Goal: Communication & Community: Answer question/provide support

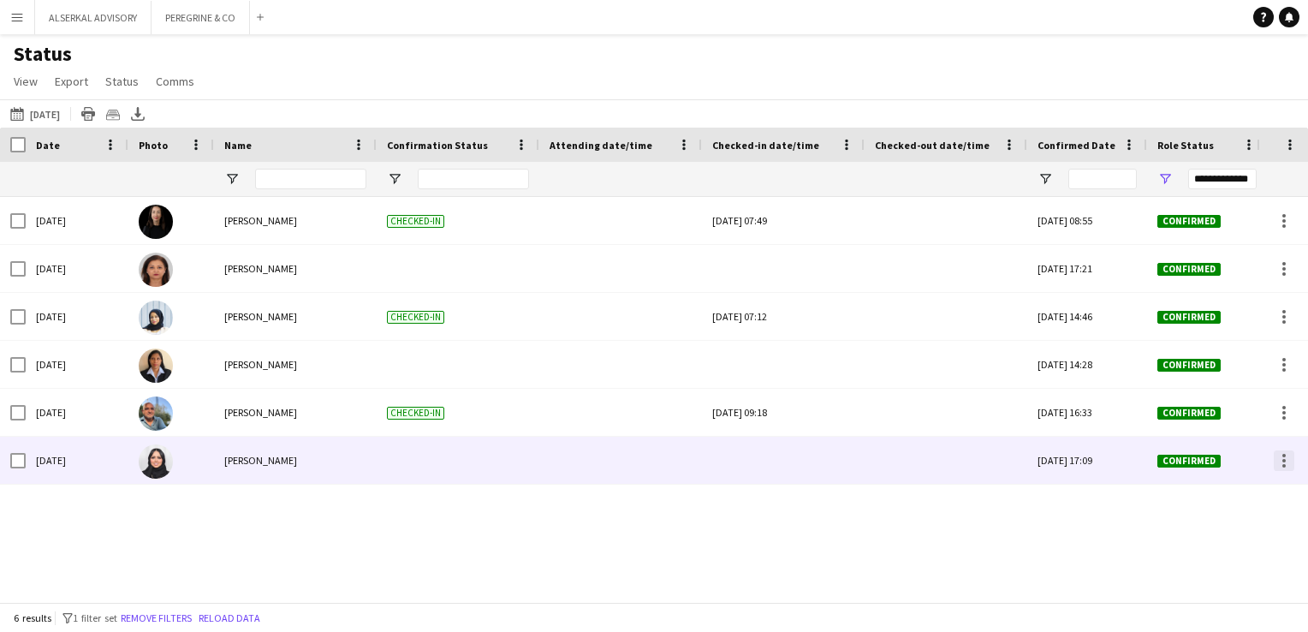
click at [1287, 463] on div at bounding box center [1284, 460] width 21 height 21
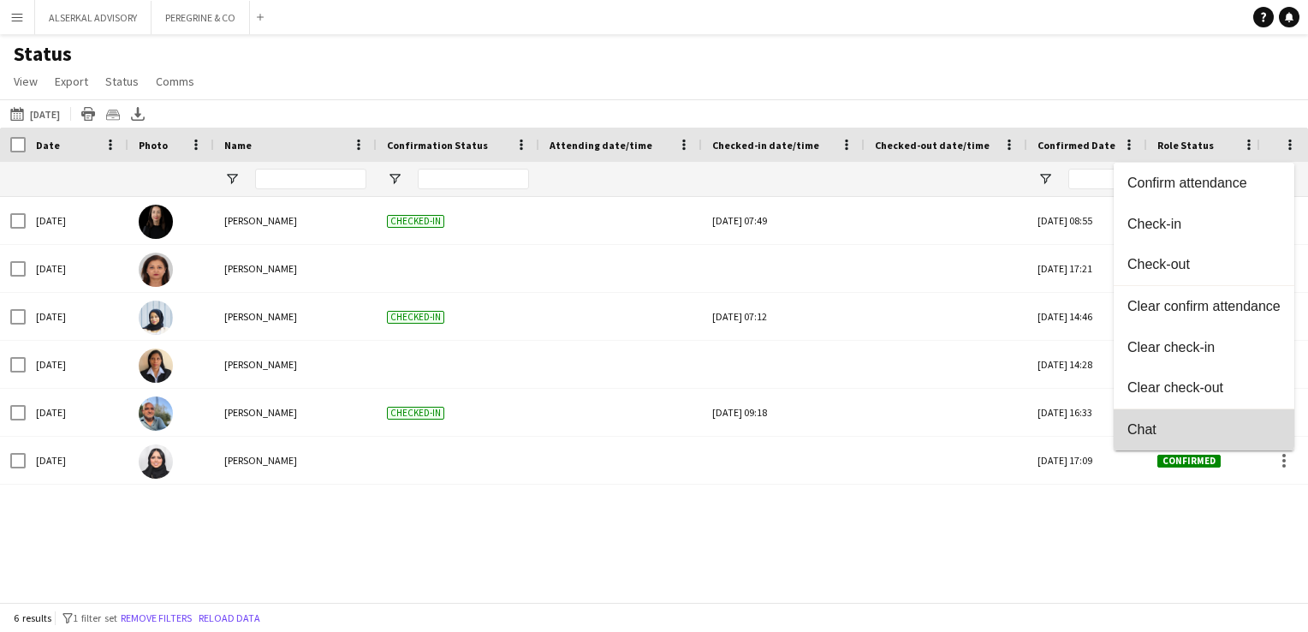
click at [1164, 426] on span "Chat" at bounding box center [1203, 429] width 153 height 15
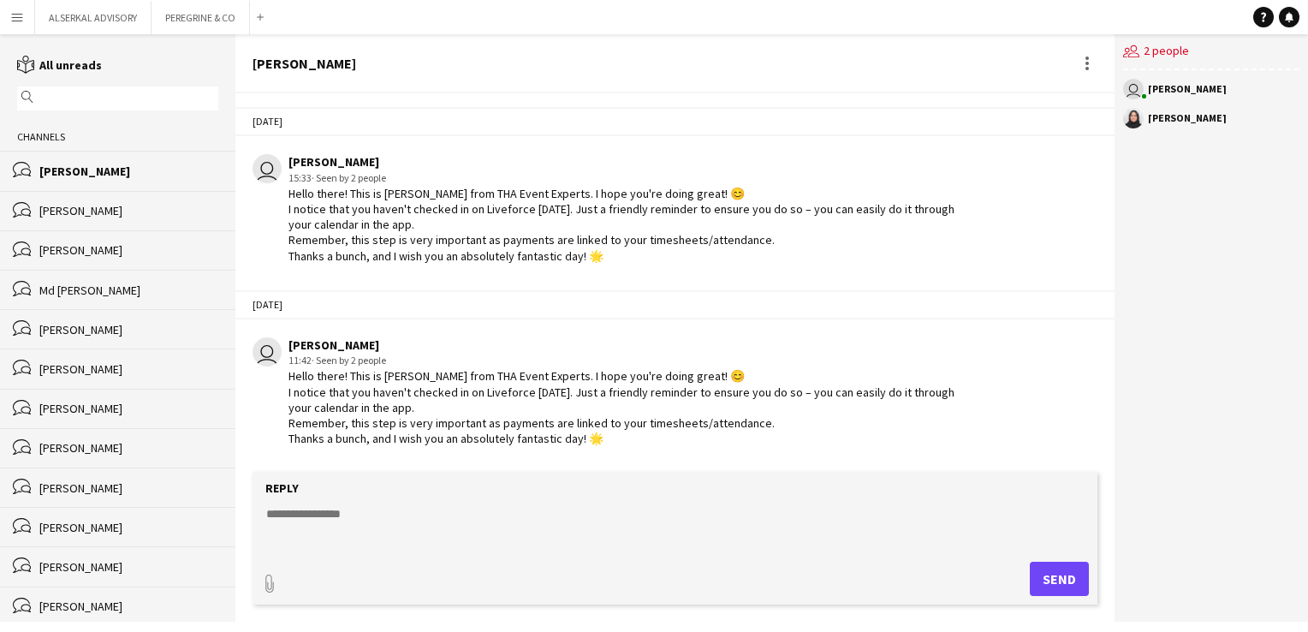
scroll to position [1945, 0]
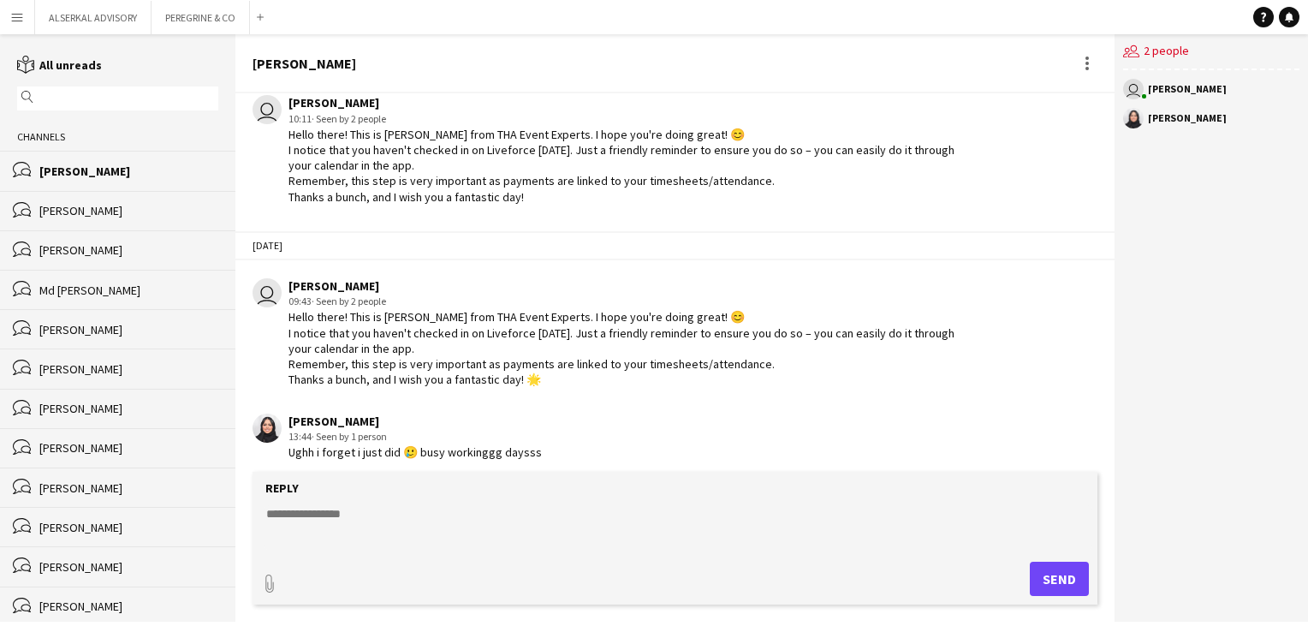
click at [346, 318] on div "Hello there! This is [PERSON_NAME] from THA Event Experts. I hope you're doing …" at bounding box center [622, 348] width 668 height 78
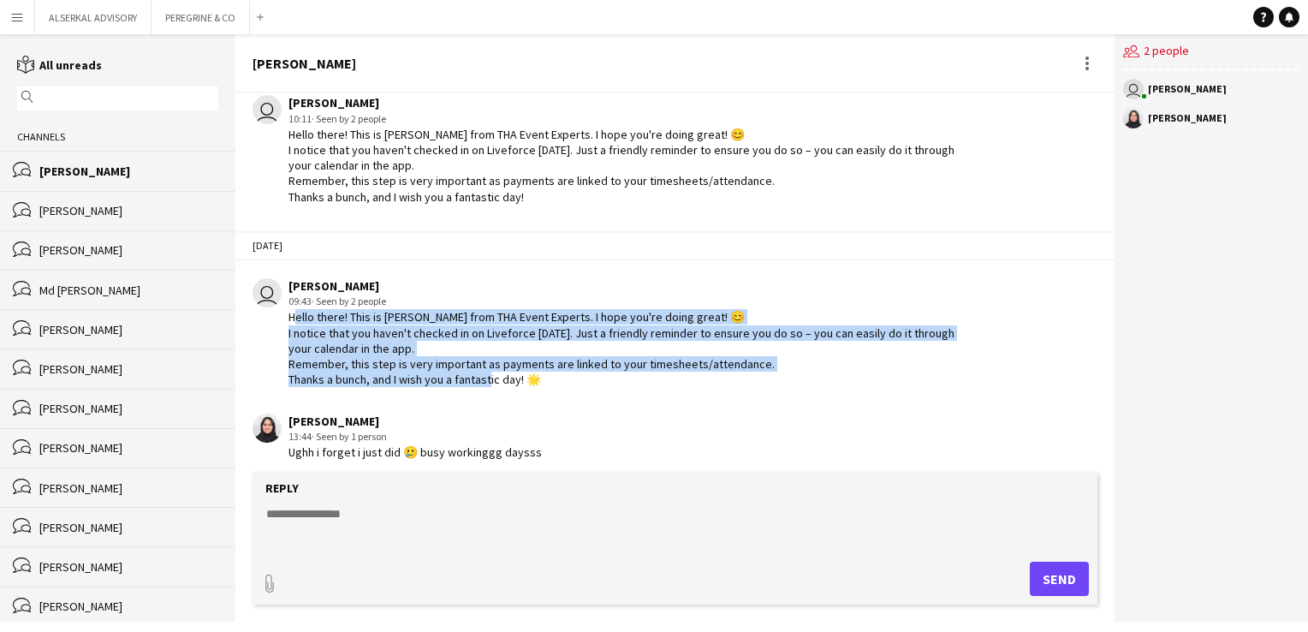
drag, startPoint x: 288, startPoint y: 306, endPoint x: 539, endPoint y: 364, distance: 257.3
click at [539, 364] on div "Hello there! This is [PERSON_NAME] from THA Event Experts. I hope you're doing …" at bounding box center [622, 348] width 668 height 78
copy div "Hello there! This is [PERSON_NAME] from THA Event Experts. I hope you're doing …"
click at [325, 520] on textarea at bounding box center [679, 527] width 828 height 45
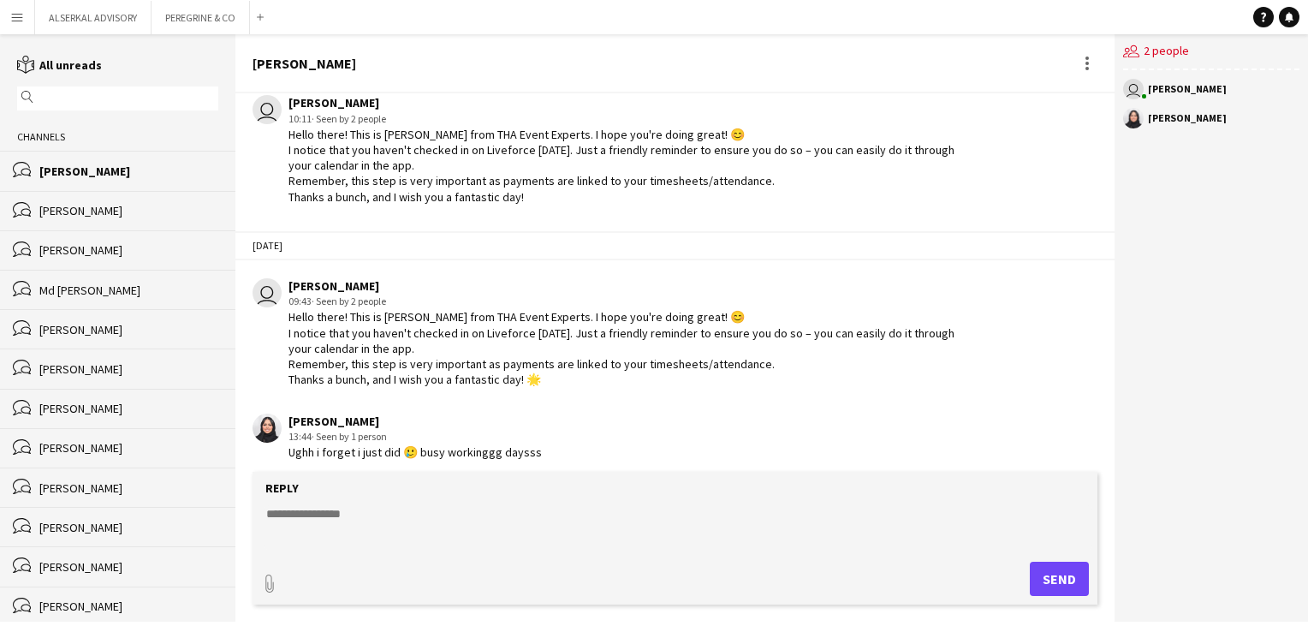
click at [329, 512] on textarea at bounding box center [679, 527] width 828 height 45
click at [331, 511] on textarea at bounding box center [679, 527] width 828 height 45
paste textarea "**********"
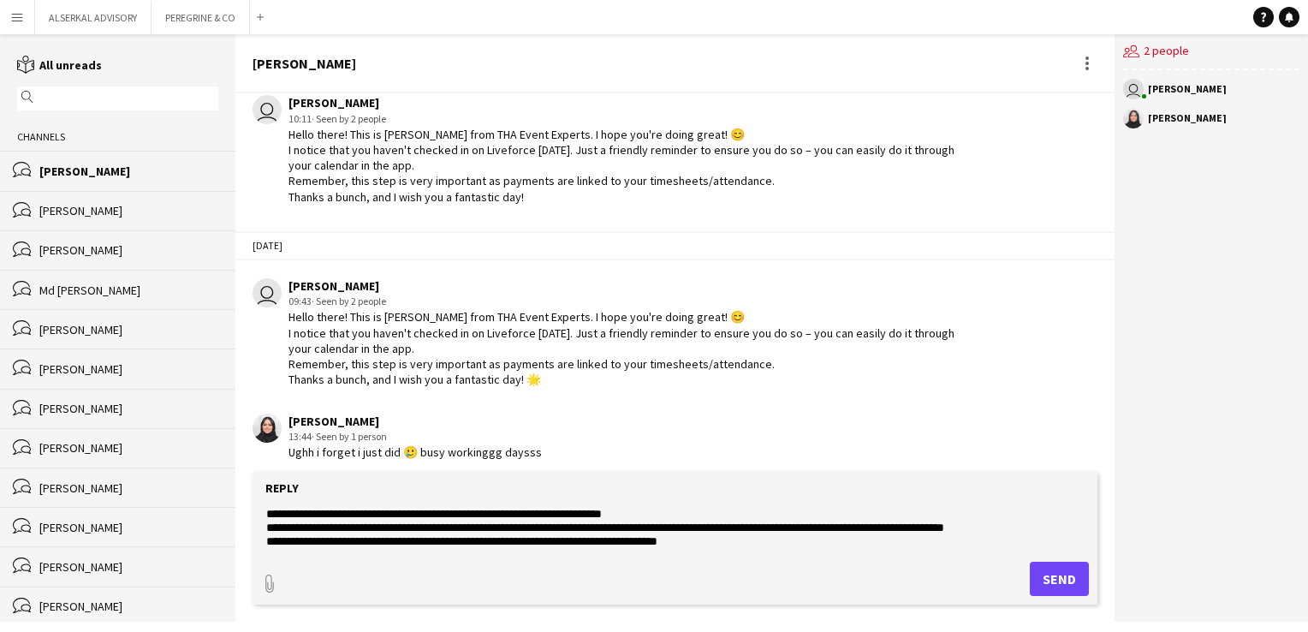
scroll to position [13, 0]
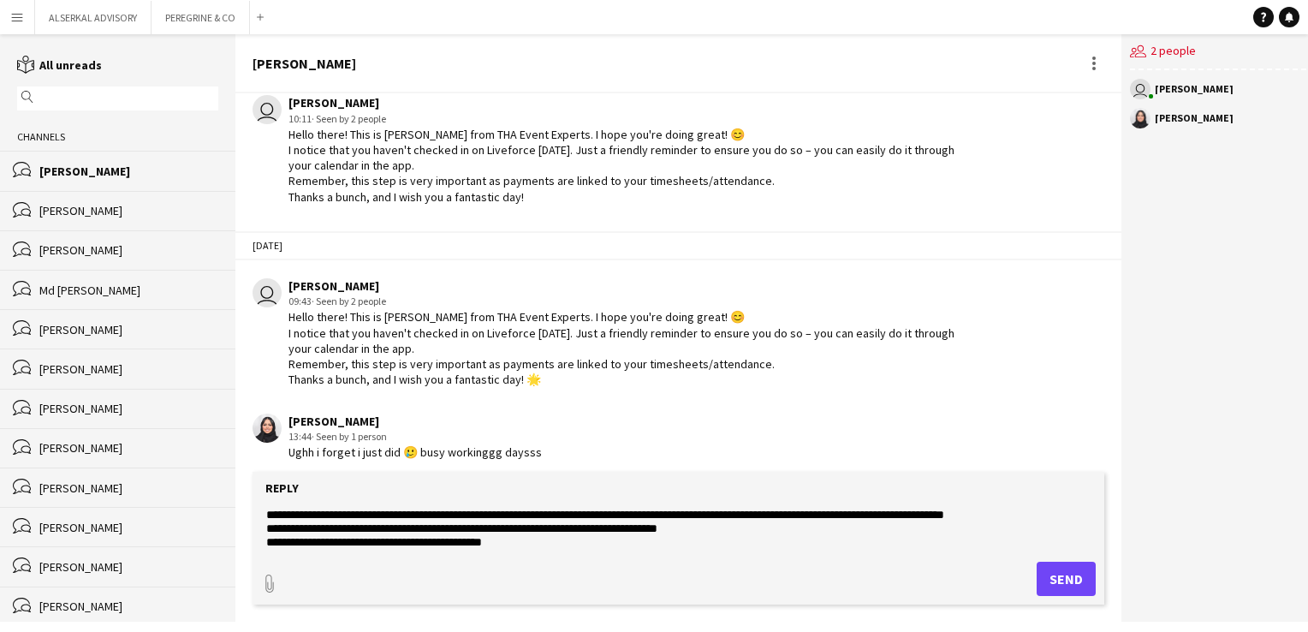
click at [511, 536] on textarea "**********" at bounding box center [679, 527] width 828 height 45
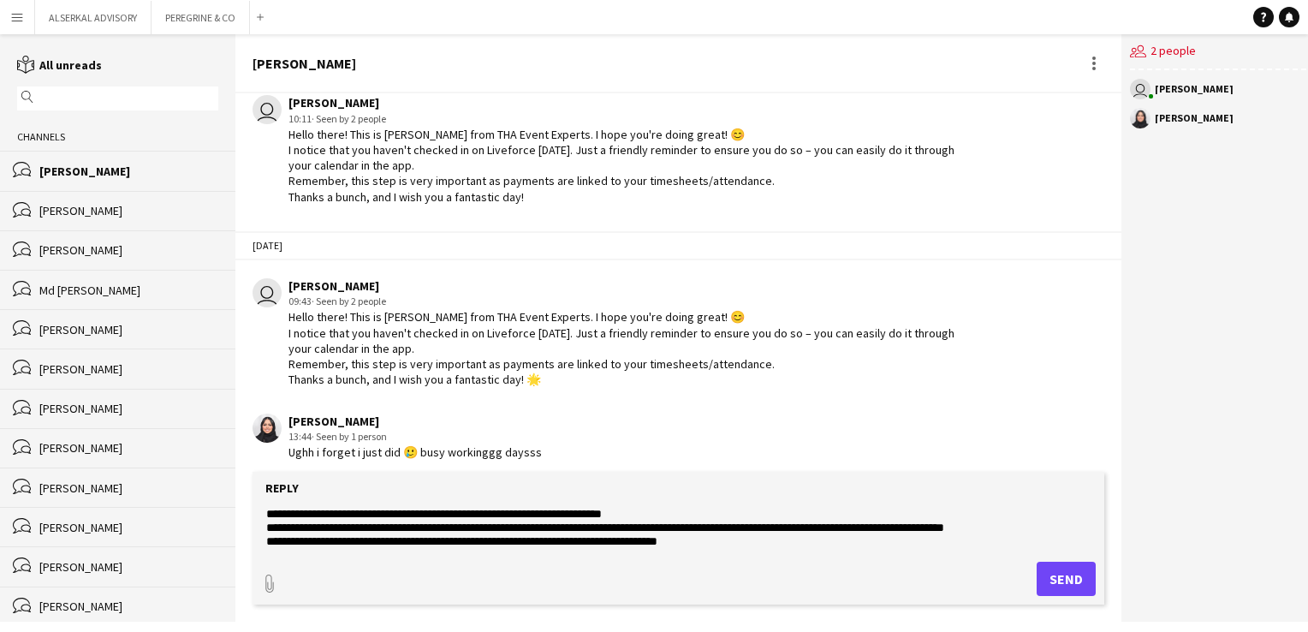
type textarea "**********"
click at [1061, 583] on button "Send" at bounding box center [1066, 579] width 59 height 34
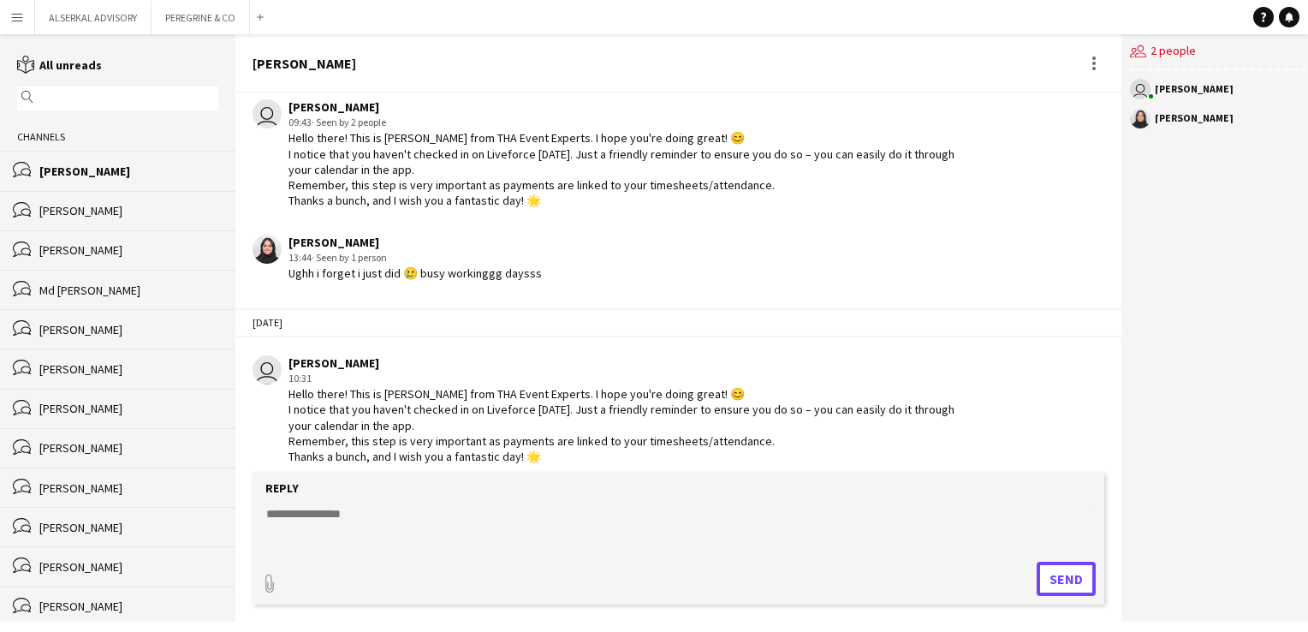
scroll to position [2127, 0]
